Goal: Task Accomplishment & Management: Manage account settings

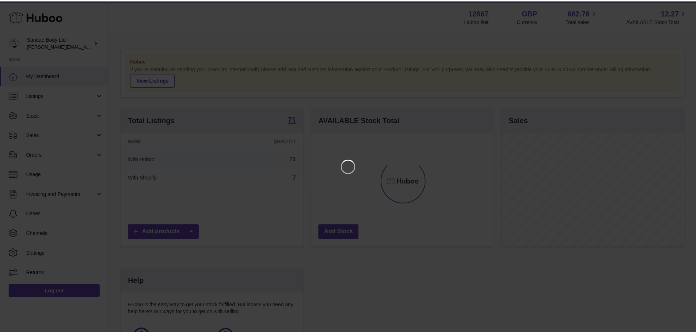
scroll to position [114, 184]
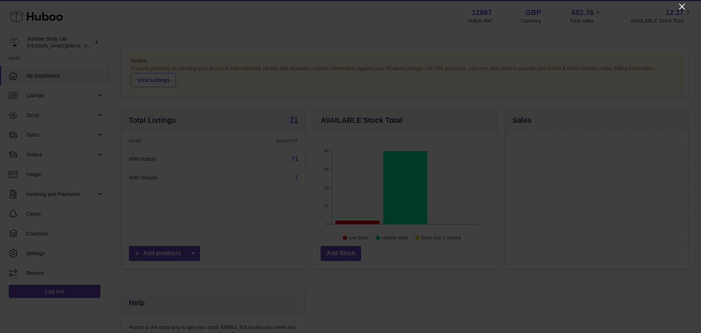
click at [685, 7] on icon "Close" at bounding box center [682, 6] width 9 height 9
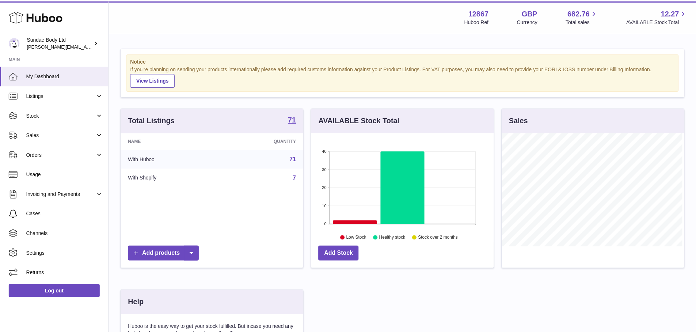
scroll to position [365201, 365133]
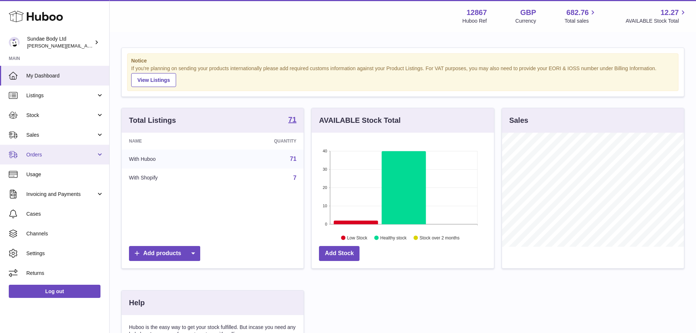
click at [35, 153] on span "Orders" at bounding box center [61, 154] width 70 height 7
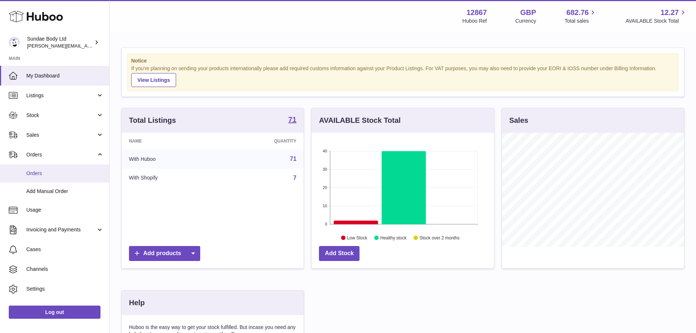
click at [33, 170] on span "Orders" at bounding box center [64, 173] width 77 height 7
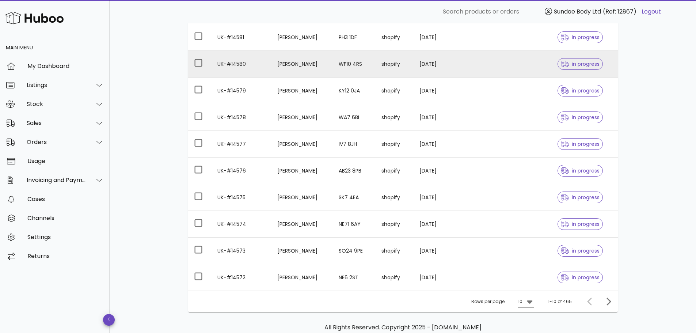
scroll to position [146, 0]
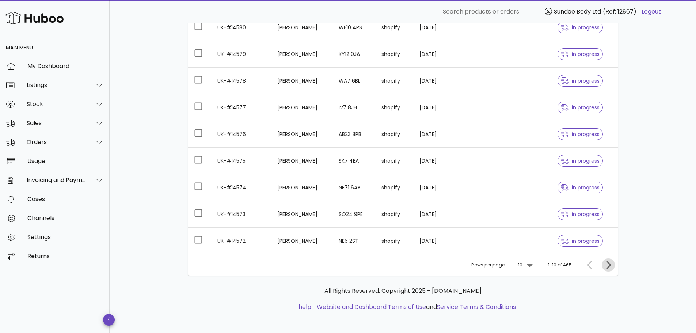
click at [607, 264] on icon "Next page" at bounding box center [608, 264] width 9 height 9
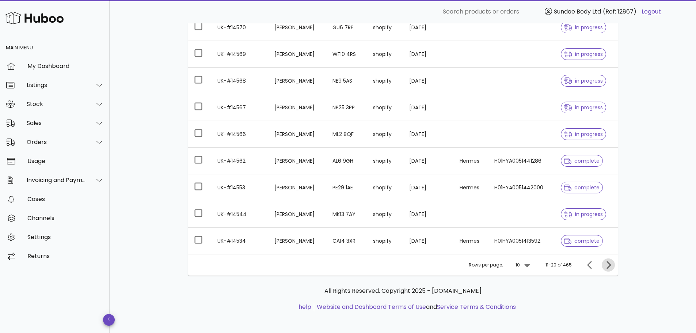
click at [610, 264] on icon "Next page" at bounding box center [608, 264] width 9 height 9
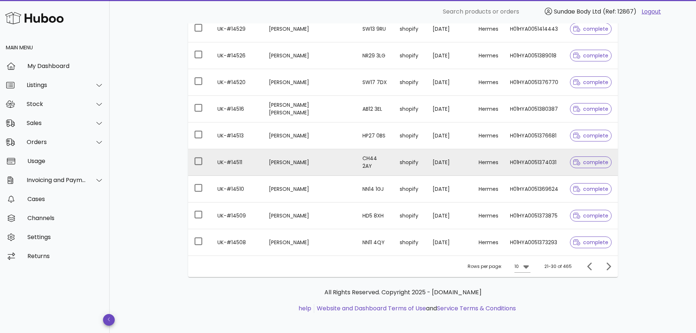
scroll to position [146, 0]
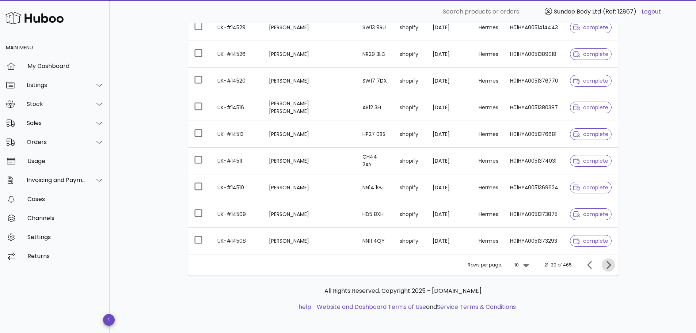
click at [612, 265] on icon "Next page" at bounding box center [608, 264] width 9 height 9
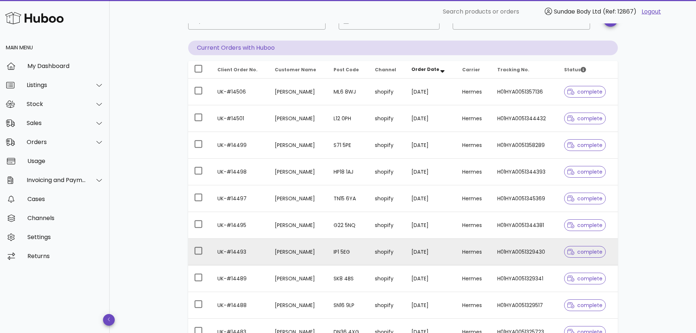
scroll to position [37, 0]
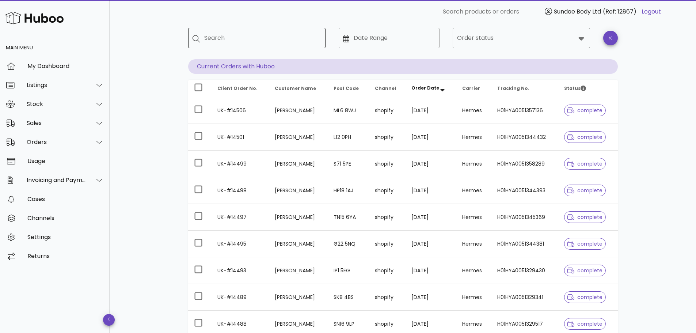
click at [250, 35] on input "Search" at bounding box center [261, 38] width 115 height 12
type input "*********"
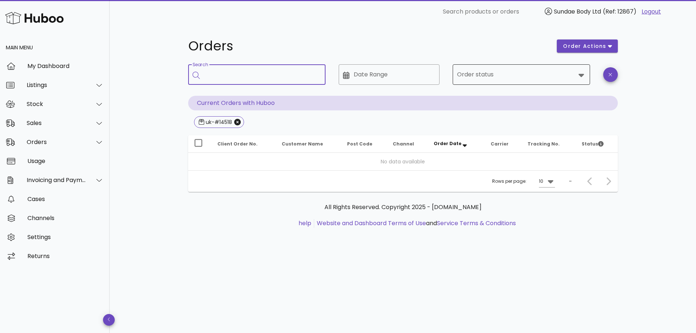
click at [580, 76] on icon at bounding box center [580, 75] width 5 height 3
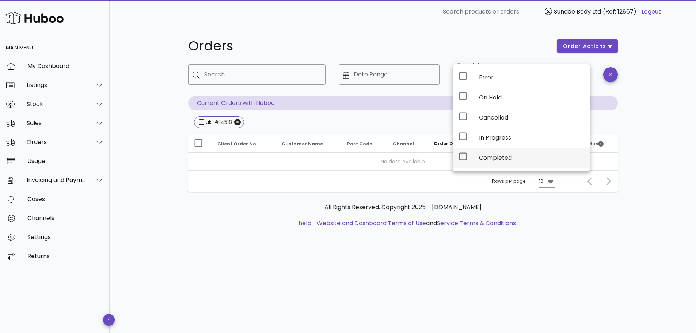
click at [464, 155] on icon at bounding box center [462, 156] width 9 height 9
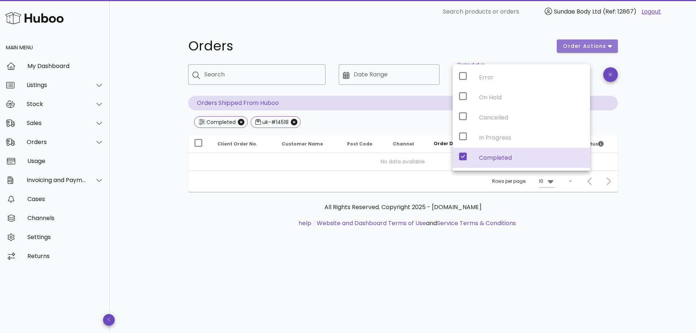
click at [587, 46] on span "order actions" at bounding box center [585, 46] width 44 height 8
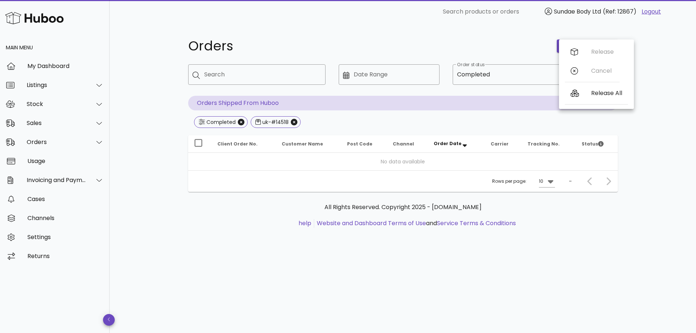
click at [530, 48] on h1 "Orders" at bounding box center [368, 45] width 360 height 13
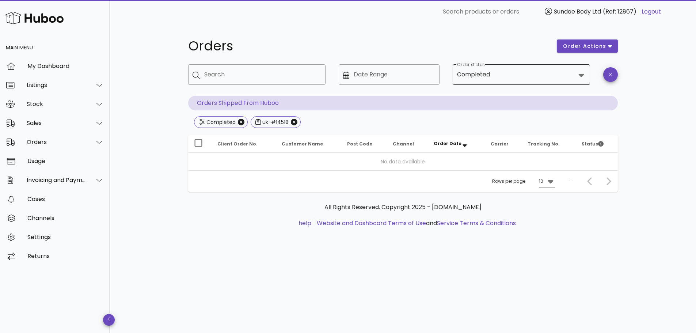
click at [578, 73] on icon at bounding box center [581, 75] width 9 height 9
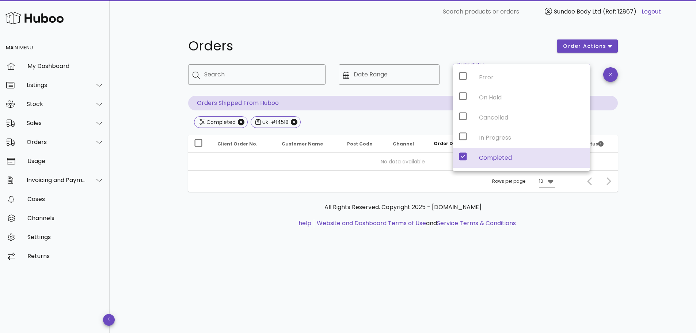
click at [462, 99] on div "Error On Hold Cancelled In Progress Completed" at bounding box center [521, 117] width 137 height 106
click at [462, 95] on div "Error On Hold Cancelled In Progress Completed" at bounding box center [521, 117] width 137 height 106
click at [609, 76] on icon "button" at bounding box center [610, 74] width 3 height 3
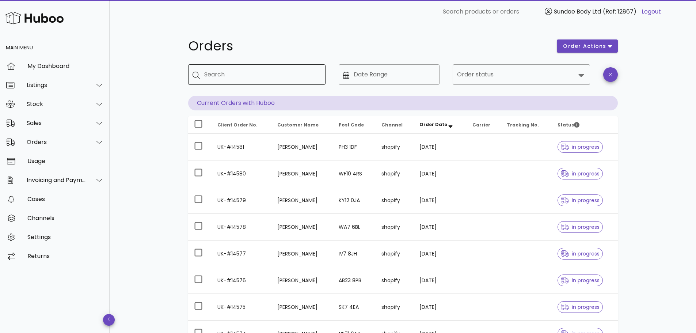
click at [262, 79] on input "Search" at bounding box center [261, 75] width 115 height 12
type input "**********"
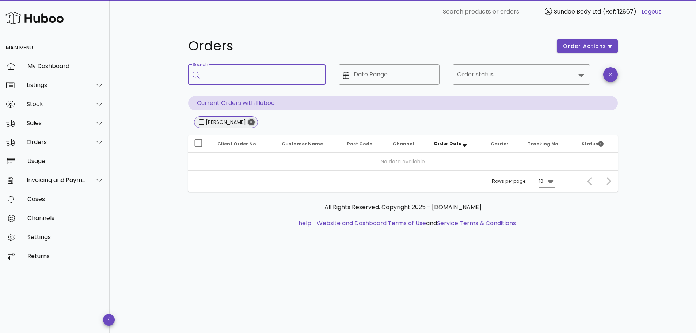
click at [248, 121] on icon "Close" at bounding box center [251, 122] width 7 height 7
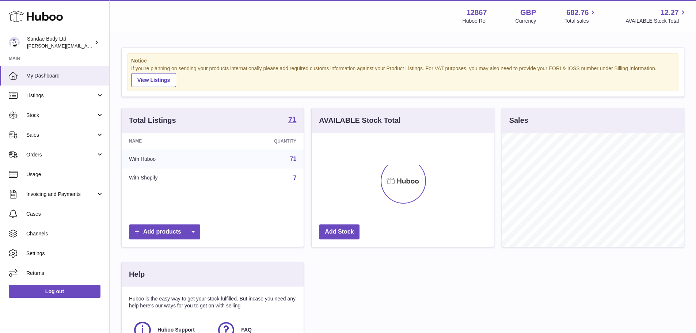
scroll to position [114, 182]
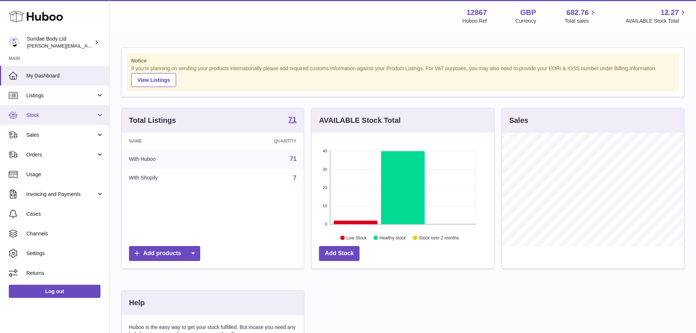
click at [31, 119] on link "Stock" at bounding box center [54, 115] width 109 height 20
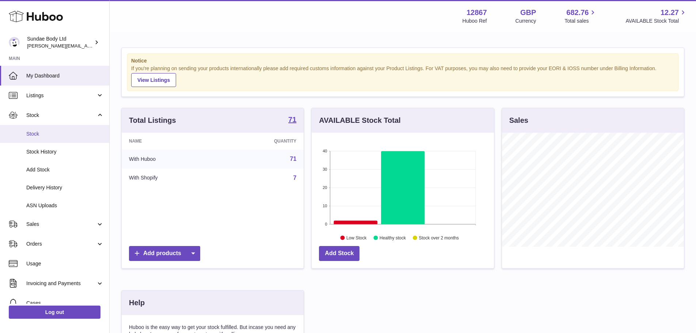
click at [30, 132] on span "Stock" at bounding box center [64, 133] width 77 height 7
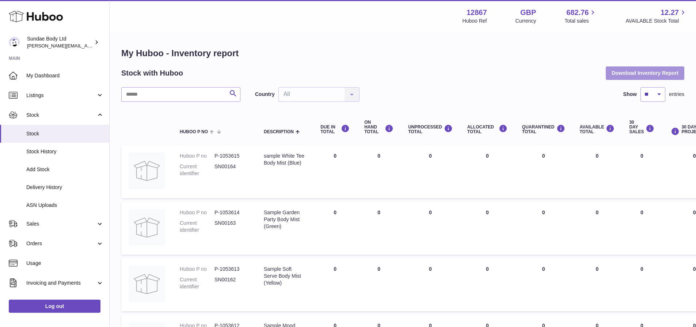
click at [656, 73] on button "Download Inventory Report" at bounding box center [645, 72] width 79 height 13
